Goal: Task Accomplishment & Management: Manage account settings

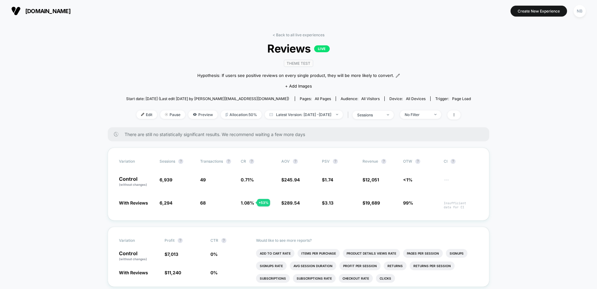
click at [193, 140] on div "There are still no statistically significant results. We recommend waiting a fe…" at bounding box center [299, 134] width 382 height 14
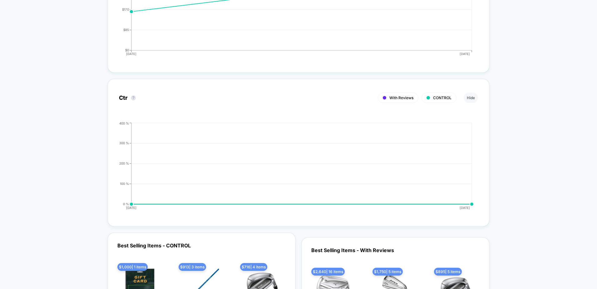
scroll to position [1031, 0]
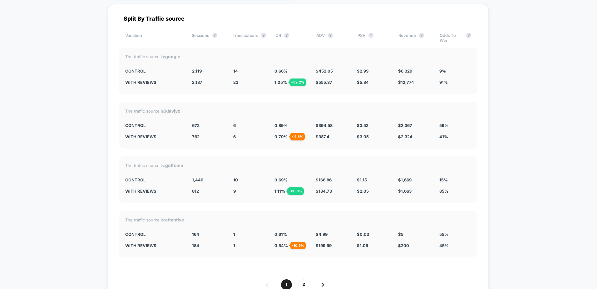
scroll to position [1468, 0]
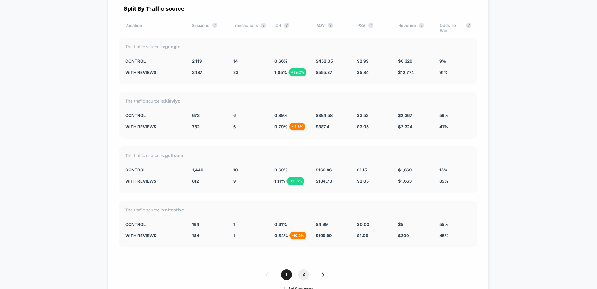
click at [299, 275] on span "2" at bounding box center [303, 274] width 11 height 11
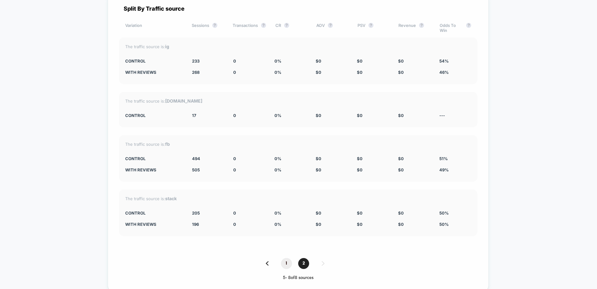
click at [284, 263] on span "1" at bounding box center [286, 263] width 11 height 11
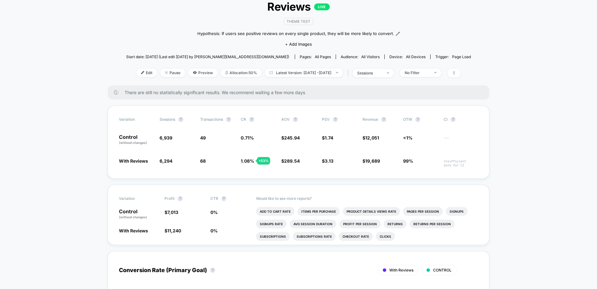
scroll to position [62, 0]
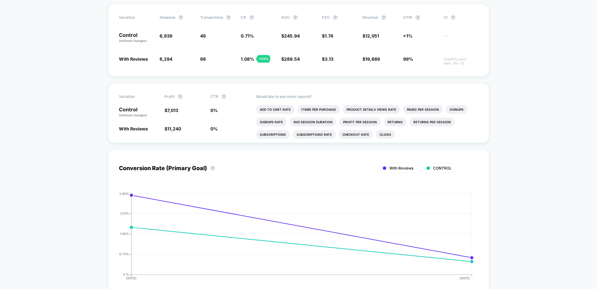
scroll to position [156, 0]
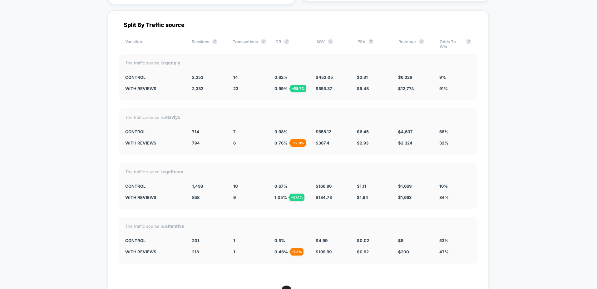
scroll to position [1437, 0]
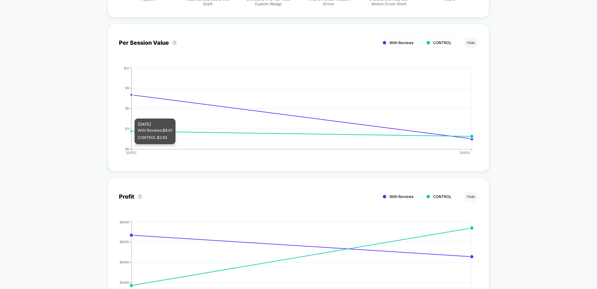
scroll to position [0, 0]
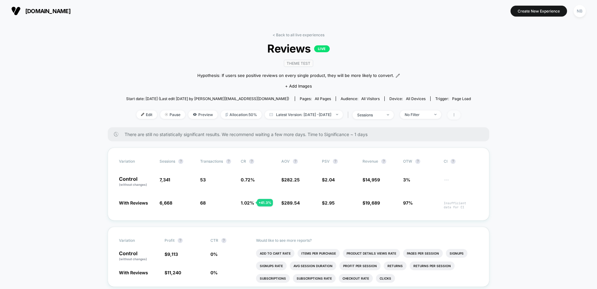
click at [461, 113] on span at bounding box center [454, 114] width 13 height 9
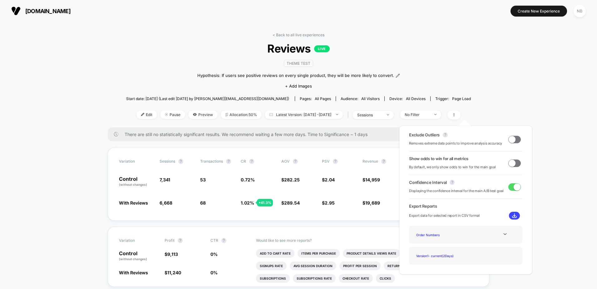
click at [446, 37] on div "< Back to all live experiences Reviews LIVE Theme Test Hypothesis: If users see…" at bounding box center [298, 79] width 345 height 95
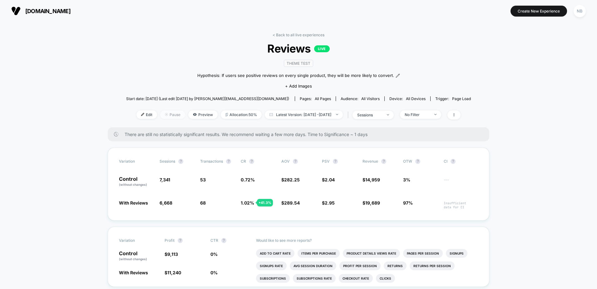
click at [165, 112] on span "Pause" at bounding box center [172, 114] width 25 height 8
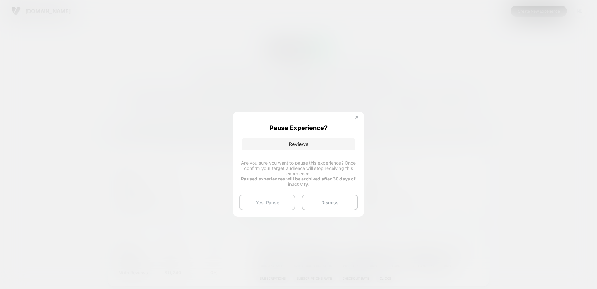
click at [268, 202] on button "Yes, Pause" at bounding box center [267, 202] width 56 height 16
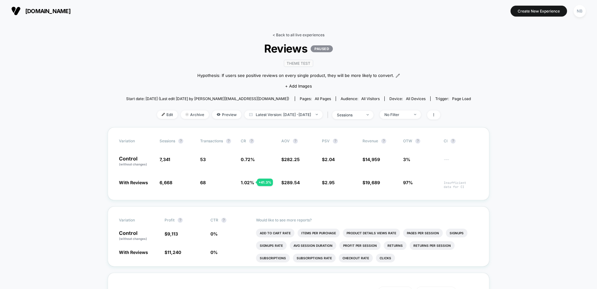
click at [277, 34] on link "< Back to all live experiences" at bounding box center [299, 34] width 52 height 5
